Goal: Information Seeking & Learning: Learn about a topic

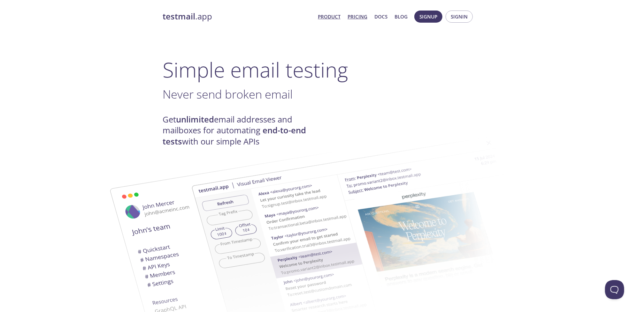
click at [356, 16] on link "Pricing" at bounding box center [357, 16] width 20 height 8
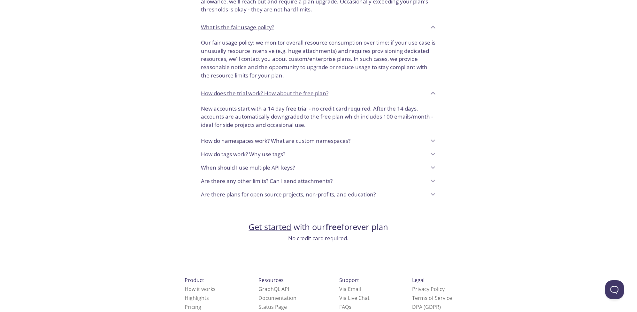
scroll to position [470, 0]
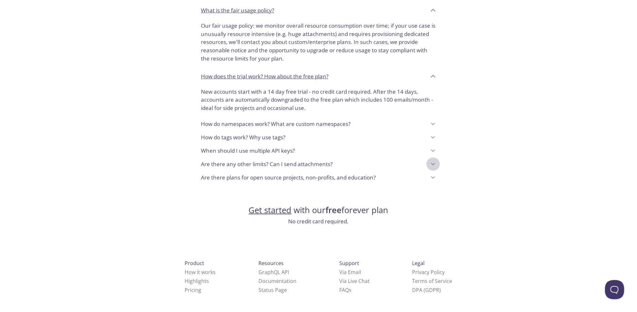
click at [435, 163] on icon at bounding box center [433, 164] width 8 height 8
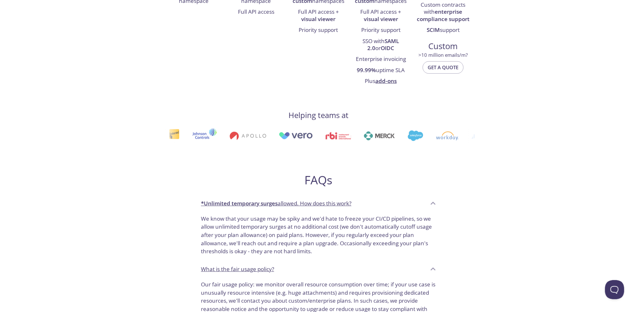
scroll to position [0, 0]
